Goal: Information Seeking & Learning: Check status

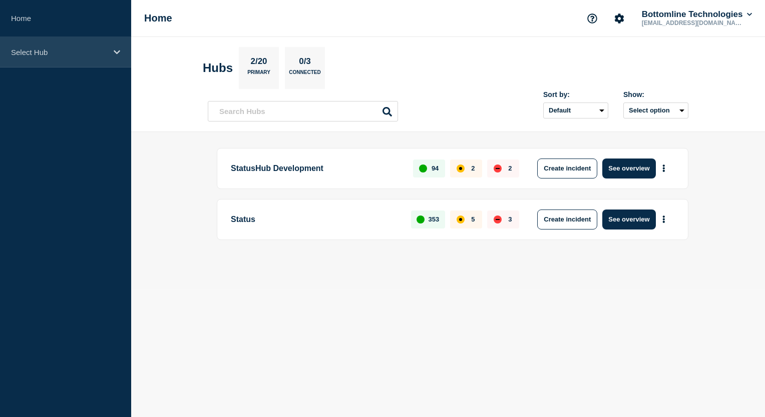
click at [92, 50] on p "Select Hub" at bounding box center [59, 52] width 96 height 9
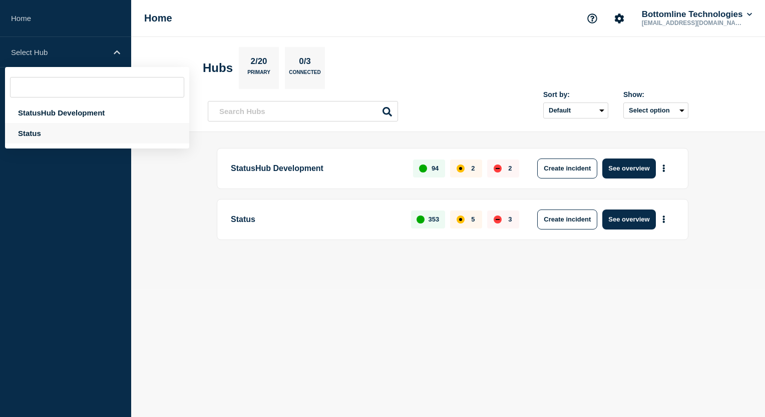
click at [80, 131] on div "Status" at bounding box center [97, 133] width 184 height 21
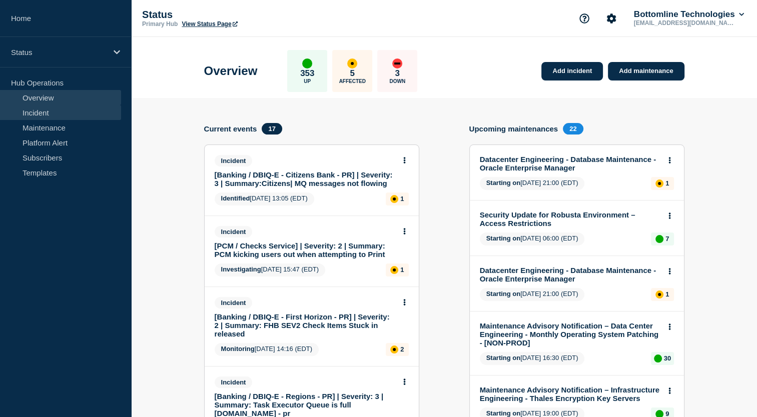
click at [68, 116] on link "Incident" at bounding box center [60, 112] width 121 height 15
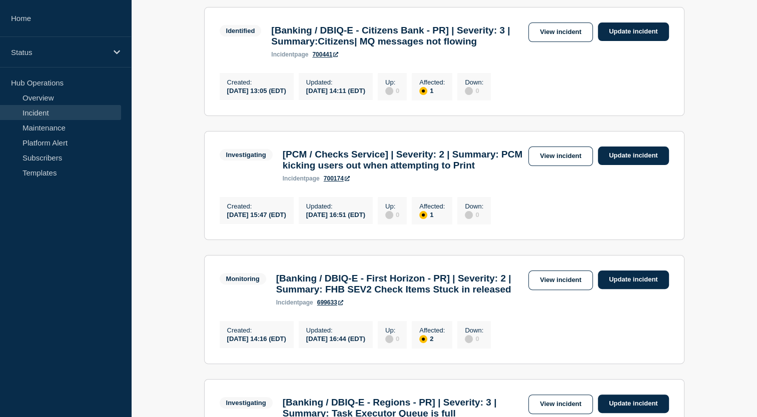
scroll to position [350, 0]
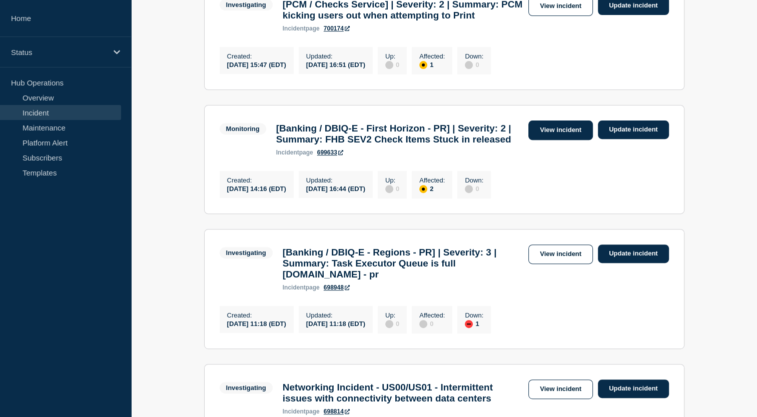
click at [549, 140] on link "View incident" at bounding box center [560, 131] width 65 height 20
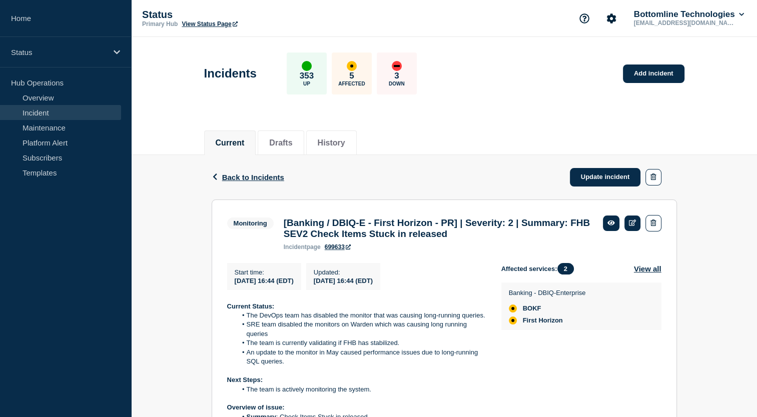
click at [90, 112] on link "Incident" at bounding box center [60, 112] width 121 height 15
